Goal: Transaction & Acquisition: Subscribe to service/newsletter

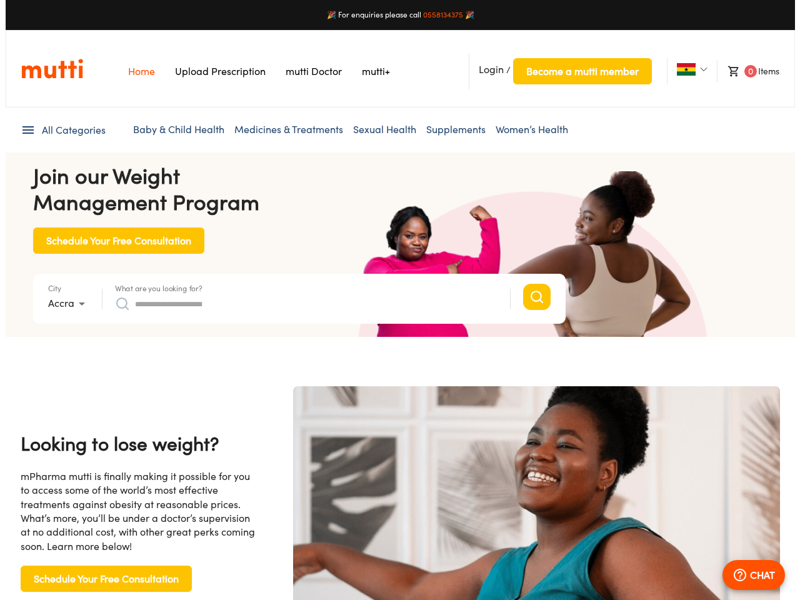
scroll to position [0, 2575]
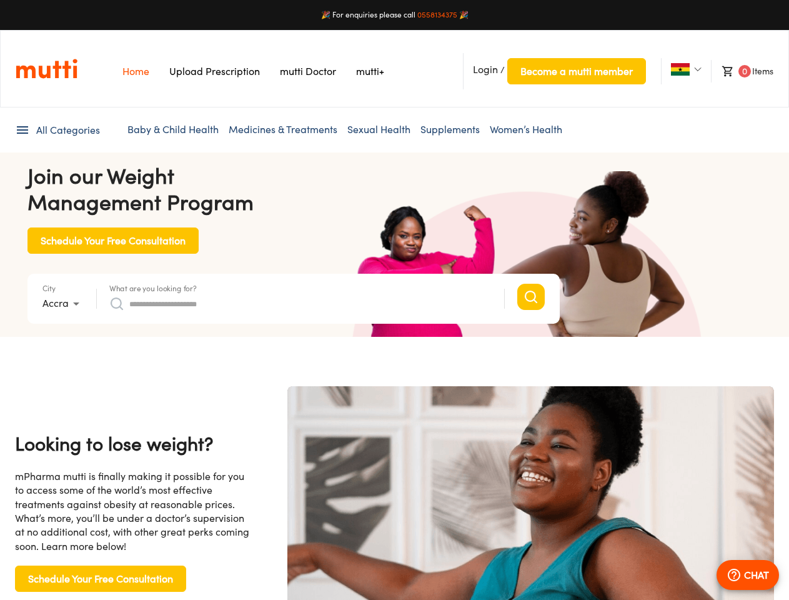
click at [486, 69] on span "Login" at bounding box center [485, 69] width 25 height 12
click at [576, 71] on span "Become a mutti member" at bounding box center [577, 70] width 112 height 17
click at [680, 69] on img at bounding box center [680, 69] width 19 height 12
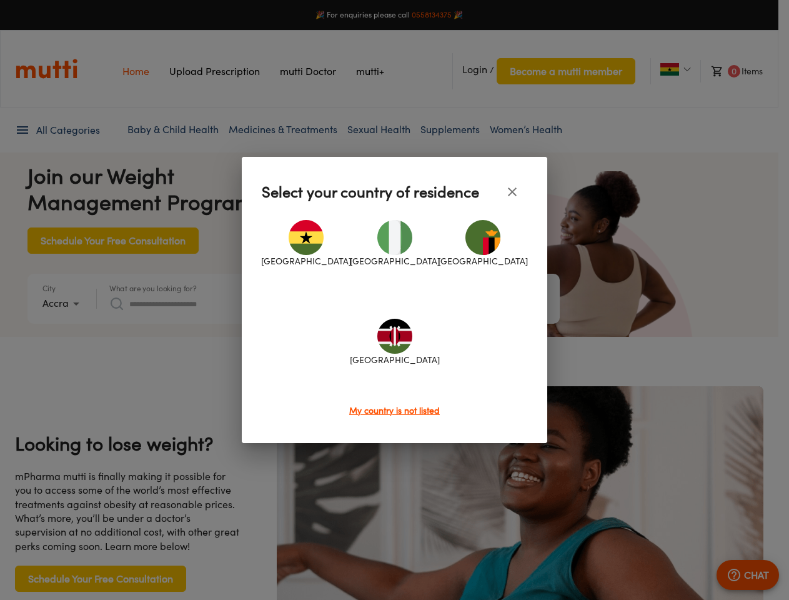
click at [742, 71] on div at bounding box center [394, 300] width 789 height 600
click at [57, 130] on div at bounding box center [394, 300] width 789 height 600
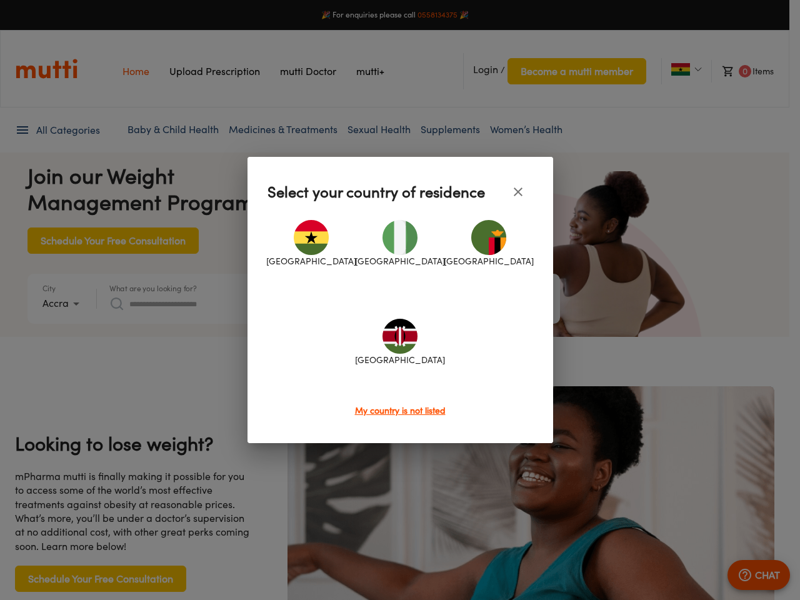
click at [63, 304] on div at bounding box center [400, 300] width 800 height 600
click at [153, 288] on div at bounding box center [400, 300] width 800 height 600
click at [301, 304] on div "[GEOGRAPHIC_DATA] [GEOGRAPHIC_DATA] [GEOGRAPHIC_DATA] [GEOGRAPHIC_DATA]" at bounding box center [400, 305] width 266 height 197
click at [748, 575] on div at bounding box center [400, 300] width 800 height 600
